Goal: Information Seeking & Learning: Check status

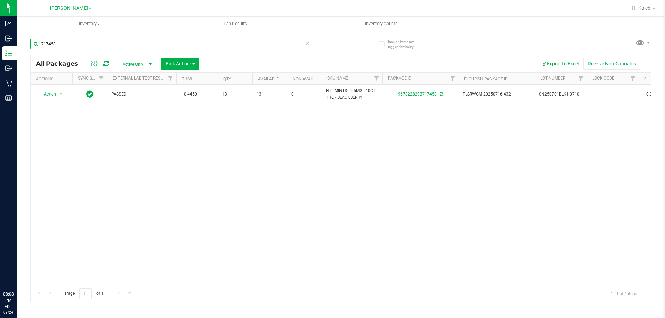
click at [115, 48] on input "717458" at bounding box center [171, 44] width 283 height 10
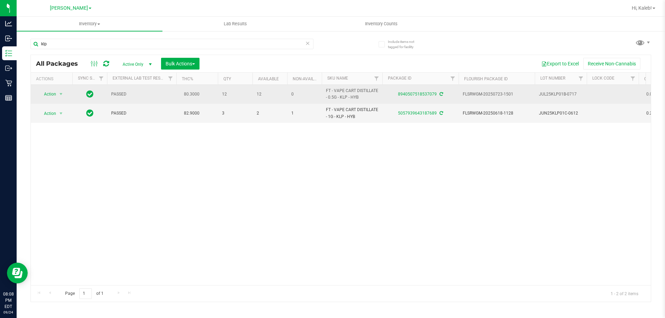
click at [51, 100] on td "Action Action Adjust qty Create package Edit attributes Global inventory Locate…" at bounding box center [52, 94] width 42 height 19
click at [51, 94] on span "Action" at bounding box center [47, 94] width 19 height 10
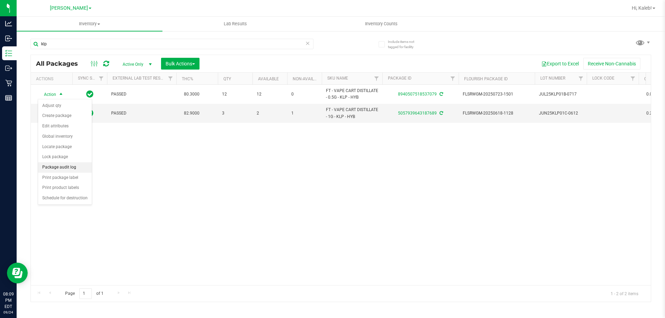
click at [56, 171] on li "Package audit log" at bounding box center [65, 167] width 54 height 10
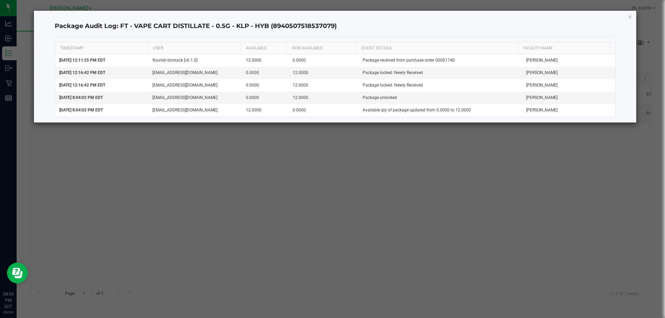
click at [627, 18] on div "Package Audit Log: FT - VAPE CART DISTILLATE - 0.5G - KLP - HYB (89405075185370…" at bounding box center [335, 67] width 602 height 112
click at [630, 18] on icon "button" at bounding box center [629, 16] width 5 height 8
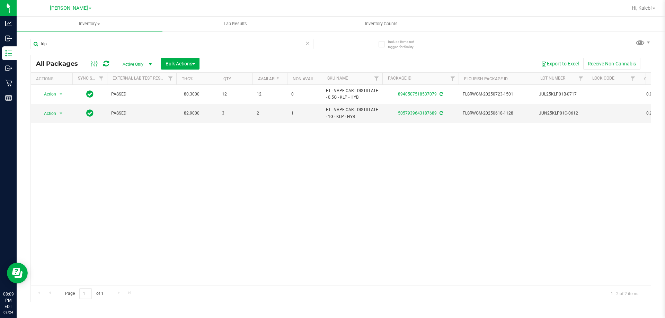
click at [575, 203] on div "Action Action Adjust qty Create package Edit attributes Global inventory Locate…" at bounding box center [341, 185] width 620 height 200
click at [76, 44] on input "klp" at bounding box center [171, 44] width 283 height 10
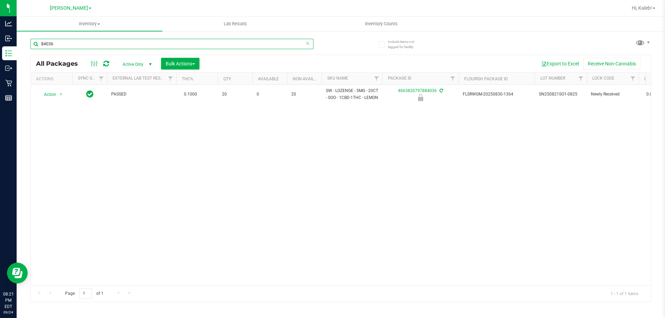
type input "84036"
drag, startPoint x: 601, startPoint y: 0, endPoint x: 343, endPoint y: 8, distance: 258.0
click at [343, 8] on div at bounding box center [375, 8] width 503 height 14
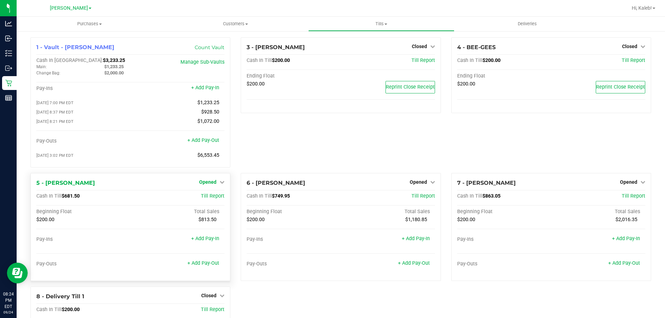
click at [220, 184] on icon at bounding box center [222, 182] width 5 height 5
click at [214, 199] on link "Close Till" at bounding box center [208, 197] width 19 height 6
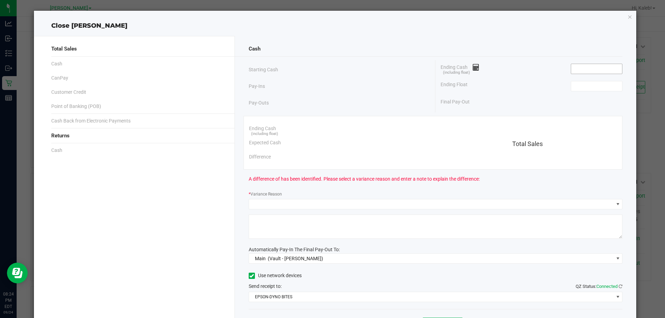
click at [600, 72] on input at bounding box center [596, 69] width 51 height 10
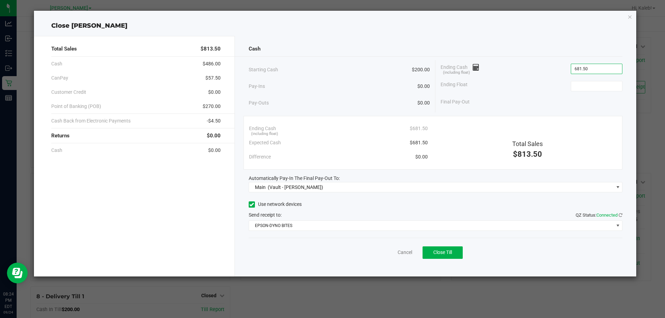
type input "$681.50"
type input "$200.00"
click at [401, 90] on div "Pay-Ins $0.00" at bounding box center [339, 86] width 181 height 14
click at [436, 257] on button "Close Till" at bounding box center [442, 253] width 40 height 12
click at [338, 97] on div "Pay-Outs $0.00" at bounding box center [339, 102] width 181 height 19
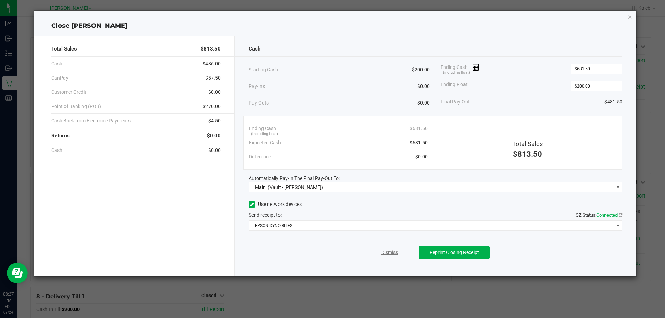
click at [392, 253] on link "Dismiss" at bounding box center [389, 252] width 17 height 7
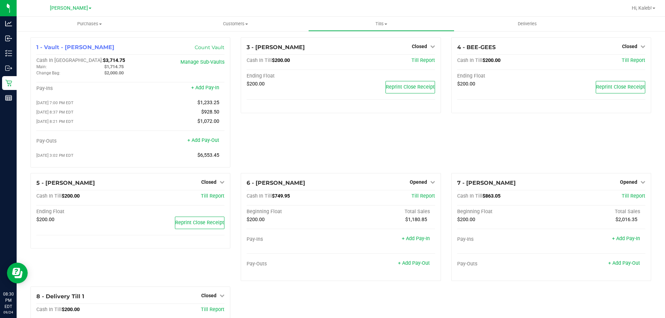
drag, startPoint x: 345, startPoint y: 156, endPoint x: 357, endPoint y: 164, distance: 14.9
click at [345, 156] on div "3 - [PERSON_NAME] Closed Open Till Cash In Till $200.00 Till Report Ending Floa…" at bounding box center [340, 105] width 210 height 136
click at [410, 185] on span "Opened" at bounding box center [418, 182] width 17 height 6
click at [410, 196] on link "Close Till" at bounding box center [419, 197] width 19 height 6
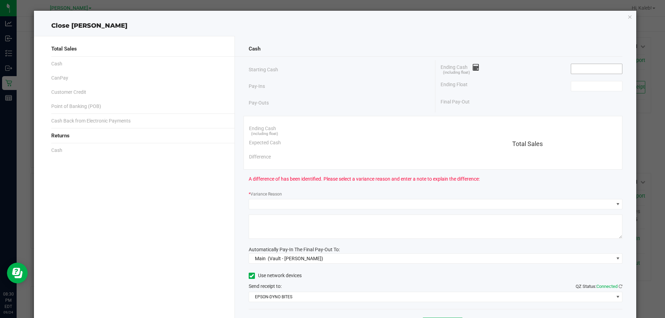
click at [571, 74] on span at bounding box center [597, 69] width 52 height 10
click at [577, 74] on div "Ending Cash (including float)" at bounding box center [531, 68] width 182 height 17
click at [579, 72] on input at bounding box center [596, 69] width 51 height 10
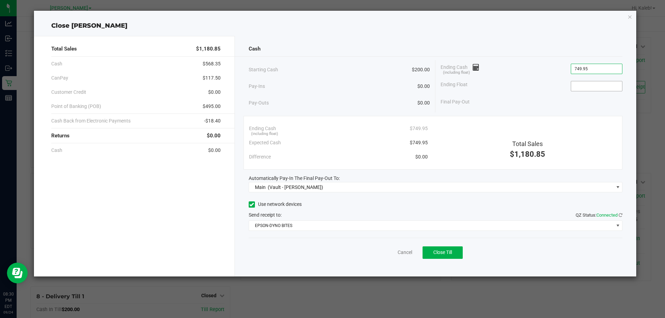
type input "$749.95"
click at [582, 85] on input at bounding box center [596, 86] width 51 height 10
type input "$200.00"
click at [536, 69] on div "Ending Cash (including float) $749.95" at bounding box center [531, 68] width 182 height 17
click at [439, 253] on span "Close Till" at bounding box center [442, 253] width 19 height 6
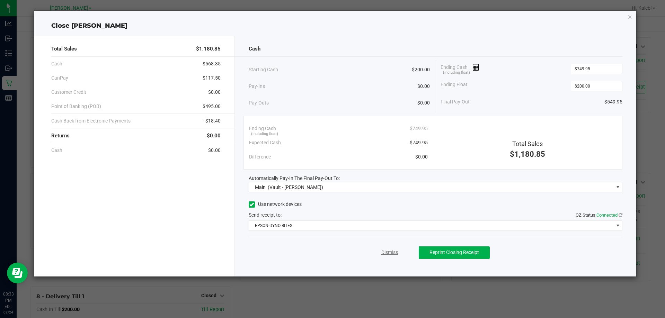
click at [384, 250] on link "Dismiss" at bounding box center [389, 252] width 17 height 7
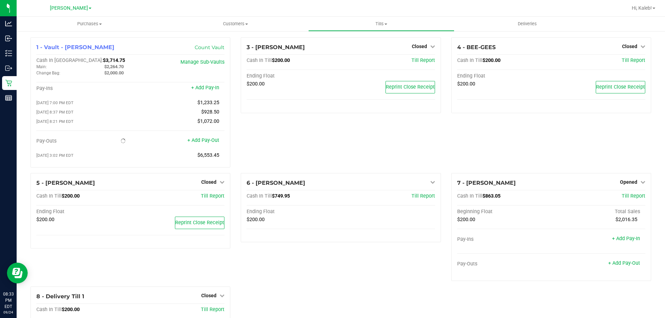
click at [303, 162] on div "3 - [PERSON_NAME] Closed Open Till Cash In Till $200.00 Till Report Ending Floa…" at bounding box center [340, 105] width 210 height 136
drag, startPoint x: 320, startPoint y: 123, endPoint x: 340, endPoint y: 126, distance: 20.3
click at [320, 123] on div "3 - [PERSON_NAME] Closed Open Till Cash In Till $200.00 Till Report Ending Floa…" at bounding box center [340, 105] width 210 height 136
click at [622, 187] on div "7 - [PERSON_NAME] Opened Close Till" at bounding box center [551, 183] width 188 height 8
click at [623, 184] on span "Opened" at bounding box center [628, 182] width 17 height 6
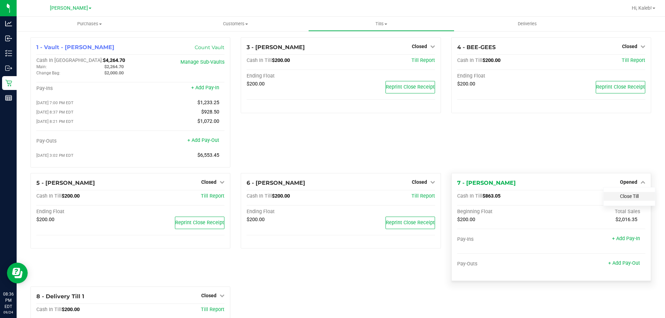
click at [621, 199] on link "Close Till" at bounding box center [629, 197] width 19 height 6
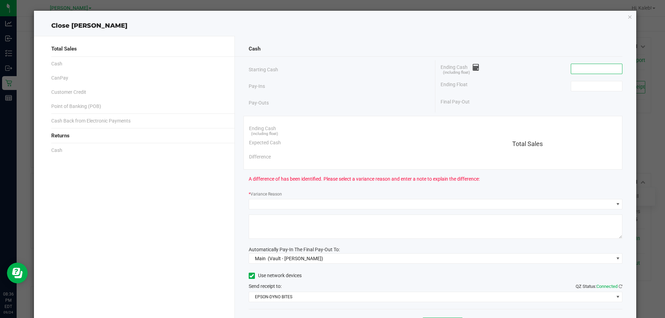
click at [579, 64] on input at bounding box center [596, 69] width 51 height 10
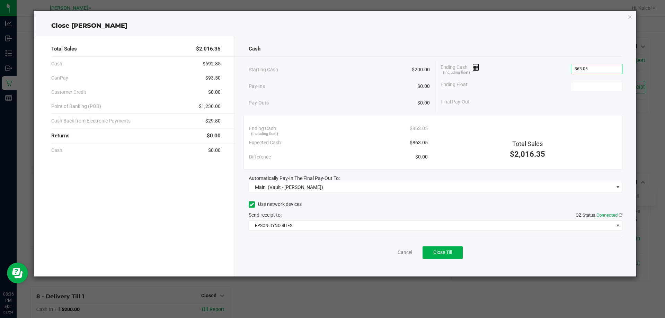
type input "$863.05"
click at [582, 79] on div "Ending Float" at bounding box center [531, 86] width 182 height 17
click at [578, 89] on input at bounding box center [596, 86] width 51 height 10
type input "$200.00"
click at [545, 88] on div "Ending Float $200.00" at bounding box center [531, 86] width 182 height 17
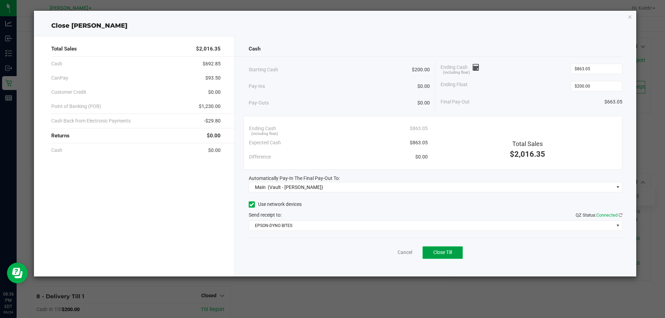
click at [432, 256] on button "Close Till" at bounding box center [442, 253] width 40 height 12
click at [384, 252] on link "Dismiss" at bounding box center [389, 252] width 17 height 7
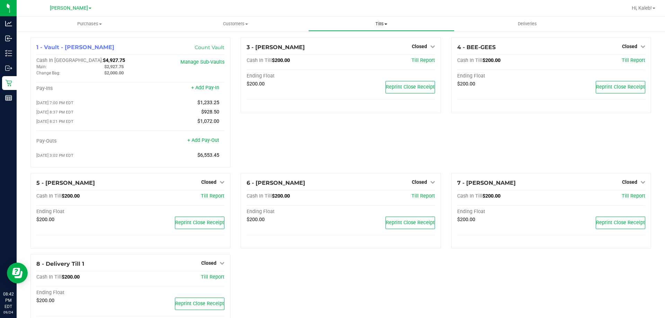
click at [370, 25] on span "Tills" at bounding box center [380, 24] width 145 height 6
click at [354, 53] on span "Reconcile e-payments" at bounding box center [342, 50] width 69 height 6
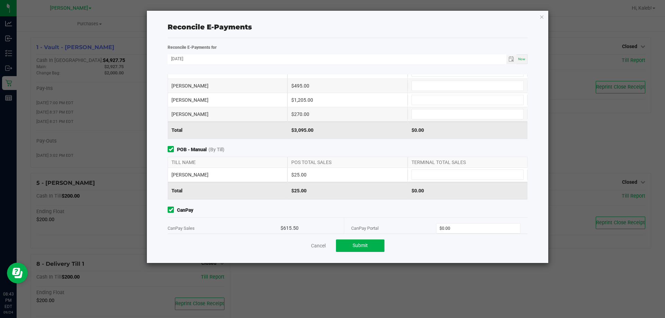
scroll to position [43, 0]
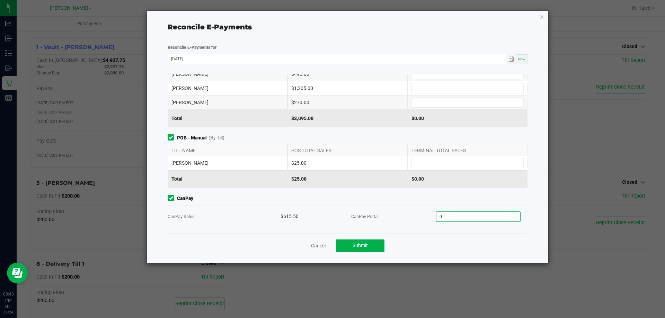
click at [450, 217] on input "0" at bounding box center [478, 217] width 84 height 10
click at [456, 215] on input "0" at bounding box center [478, 217] width 84 height 10
type input "$615.50"
click at [416, 197] on span "CanPay" at bounding box center [348, 198] width 360 height 7
click at [419, 162] on input at bounding box center [467, 163] width 111 height 10
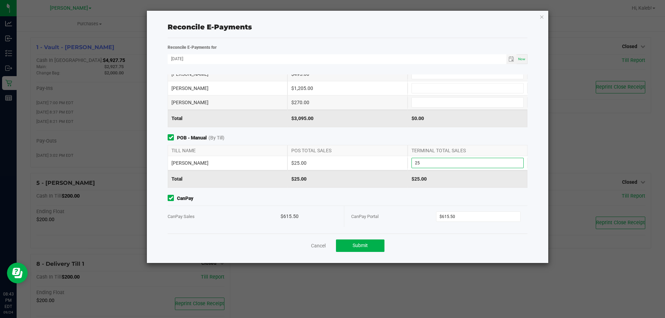
click at [413, 163] on input "25" at bounding box center [467, 163] width 111 height 10
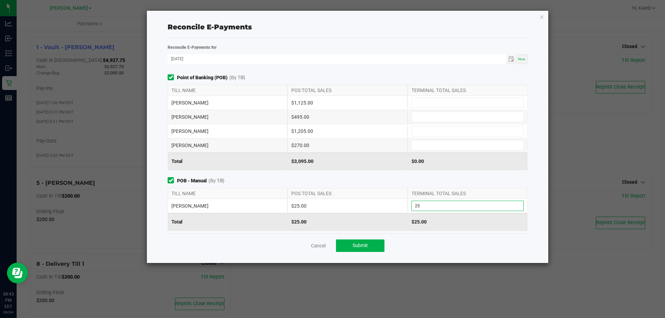
scroll to position [0, 0]
type input "$25.00"
click at [369, 142] on div "$270.00" at bounding box center [347, 146] width 120 height 14
click at [416, 133] on input at bounding box center [467, 132] width 111 height 10
type input "$1,205.00"
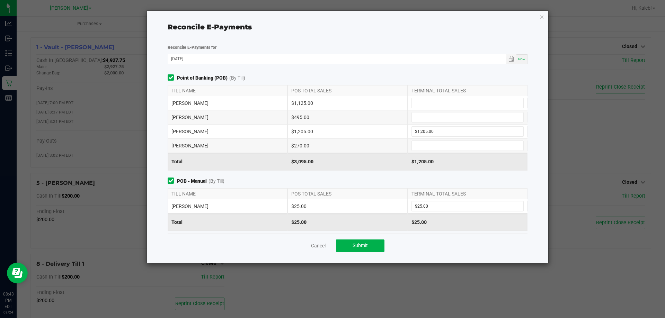
click at [392, 124] on div "$495.00" at bounding box center [347, 117] width 120 height 14
click at [425, 111] on div "[PERSON_NAME] $495.00" at bounding box center [348, 117] width 360 height 14
click at [422, 118] on input at bounding box center [467, 118] width 111 height 10
type input "$495.00"
click at [421, 102] on input at bounding box center [467, 103] width 111 height 10
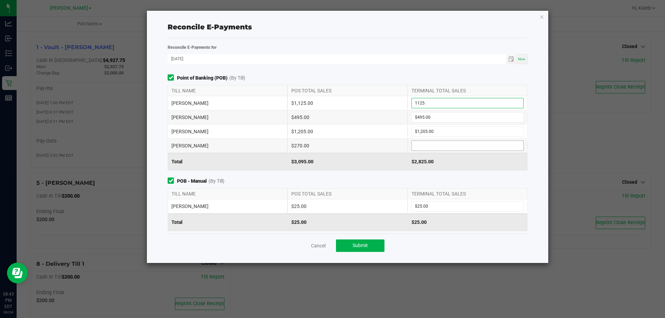
type input "$1,125.00"
click at [423, 142] on input at bounding box center [467, 146] width 111 height 10
type input "$270.00"
click at [334, 173] on div "Point of Banking (POB) (By Till) TILL NAME POS TOTAL SALES TERMINAL TOTAL SALES…" at bounding box center [347, 153] width 370 height 159
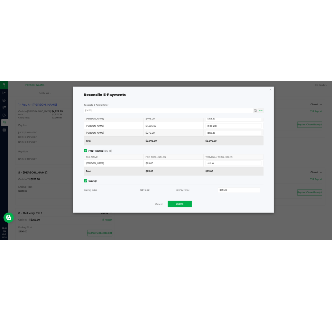
scroll to position [43, 0]
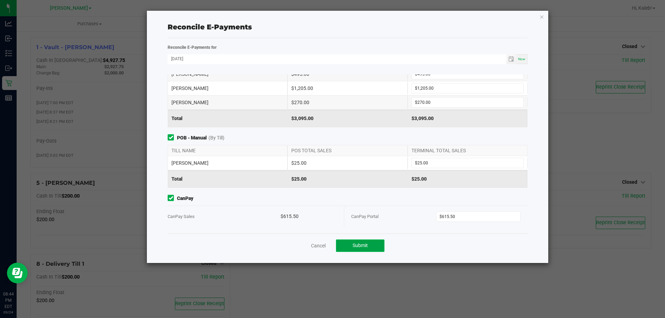
click at [356, 252] on button "Submit" at bounding box center [360, 246] width 48 height 12
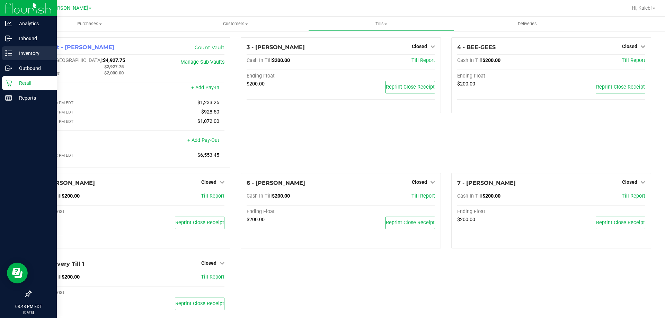
click at [5, 54] on icon at bounding box center [8, 53] width 7 height 7
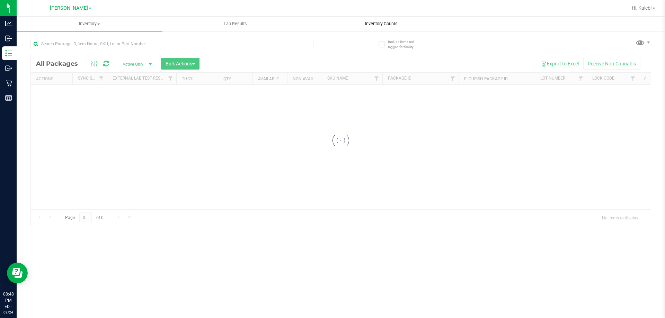
click at [368, 20] on div "Inventory All packages All inventory Waste log Create inventory Lab Results Inv…" at bounding box center [341, 168] width 648 height 302
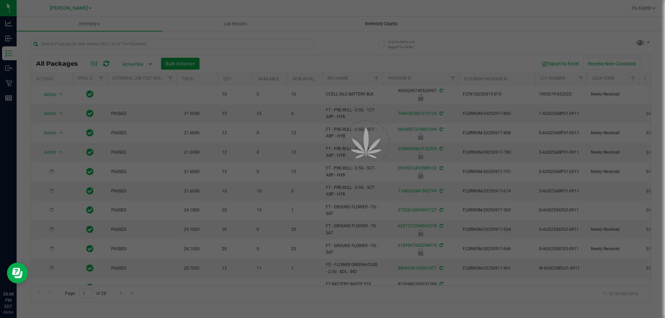
click at [368, 20] on div at bounding box center [332, 159] width 665 height 318
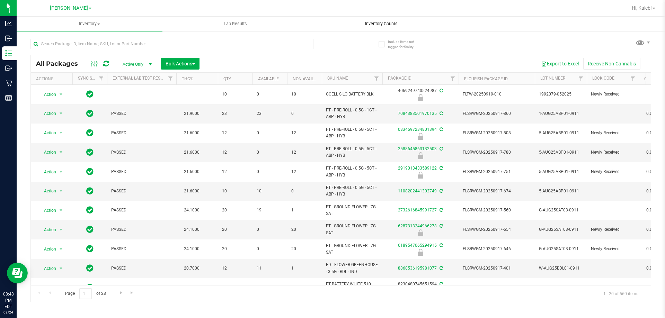
click at [368, 20] on uib-tab-heading "Inventory Counts" at bounding box center [380, 24] width 145 height 14
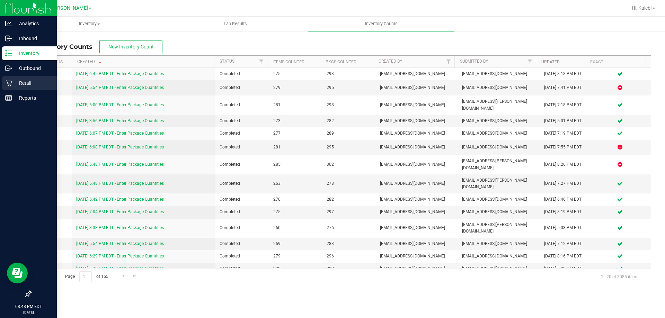
click at [24, 82] on p "Retail" at bounding box center [33, 83] width 42 height 8
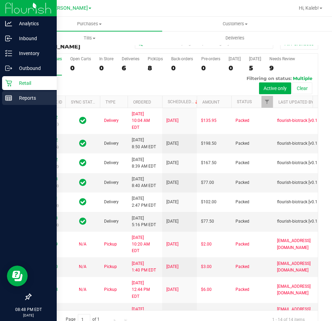
click at [3, 97] on div "Reports" at bounding box center [29, 98] width 55 height 14
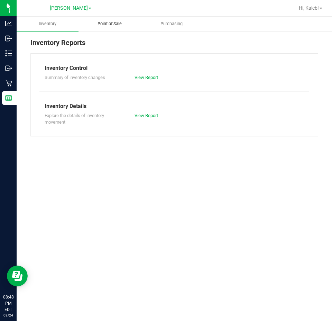
click at [114, 29] on uib-tab-heading "Point of Sale" at bounding box center [109, 24] width 61 height 14
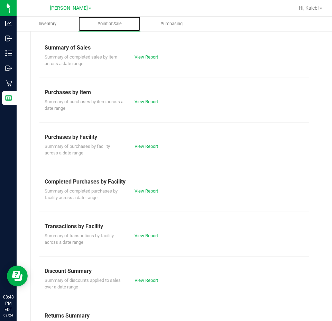
scroll to position [69, 0]
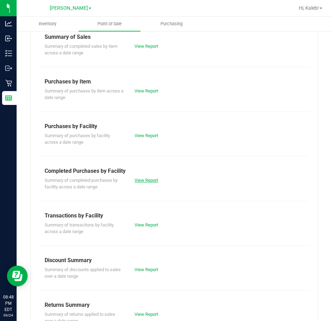
click at [140, 181] on link "View Report" at bounding box center [147, 180] width 24 height 5
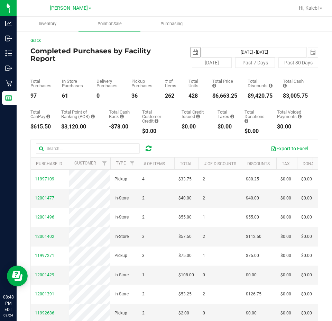
click at [191, 48] on span "select" at bounding box center [196, 52] width 10 height 10
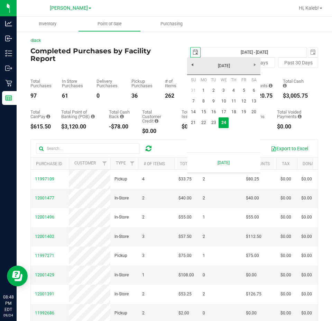
scroll to position [0, 17]
click at [152, 77] on div "Total Purchases 97 In Store Purchases 61 Delivery Purchases 0 Pickup Purchases …" at bounding box center [174, 83] width 288 height 31
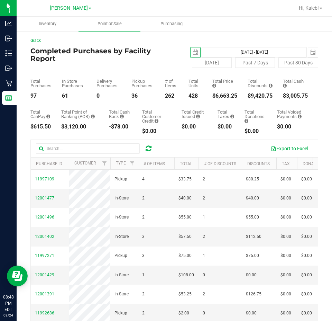
scroll to position [0, 0]
click at [191, 50] on span "select" at bounding box center [196, 52] width 10 height 10
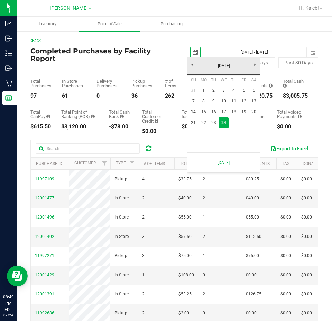
scroll to position [0, 17]
click at [197, 119] on link "21" at bounding box center [194, 122] width 10 height 11
type input "[DATE]"
type input "[DATE] - [DATE]"
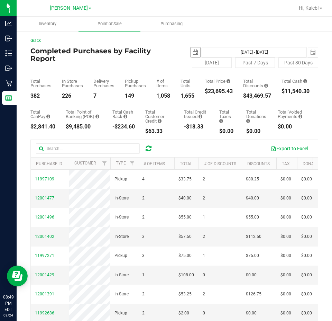
click at [193, 54] on span "select" at bounding box center [196, 53] width 6 height 6
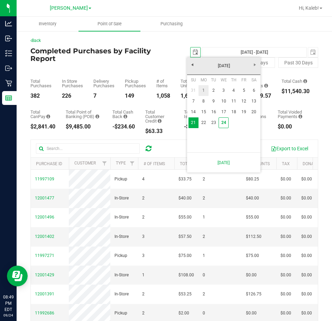
click at [208, 88] on link "1" at bounding box center [204, 90] width 10 height 11
type input "[DATE]"
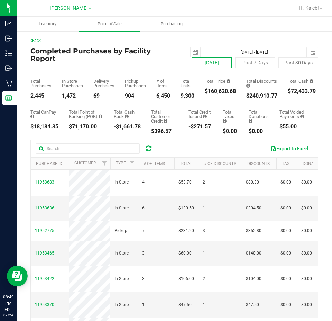
click at [201, 63] on button "[DATE]" at bounding box center [212, 62] width 40 height 10
type input "[DATE] - [DATE]"
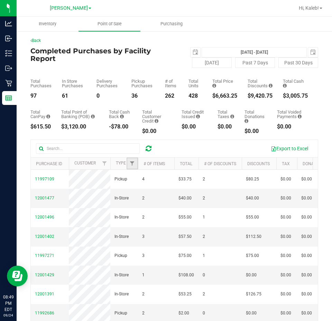
click at [132, 160] on link "Filter" at bounding box center [132, 164] width 11 height 12
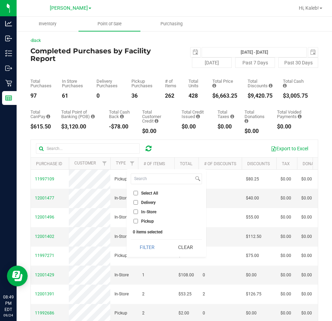
click at [135, 203] on input "Delivery" at bounding box center [136, 202] width 5 height 5
checkbox input "true"
click at [140, 247] on button "Filter" at bounding box center [147, 247] width 33 height 15
